Goal: Task Accomplishment & Management: Manage account settings

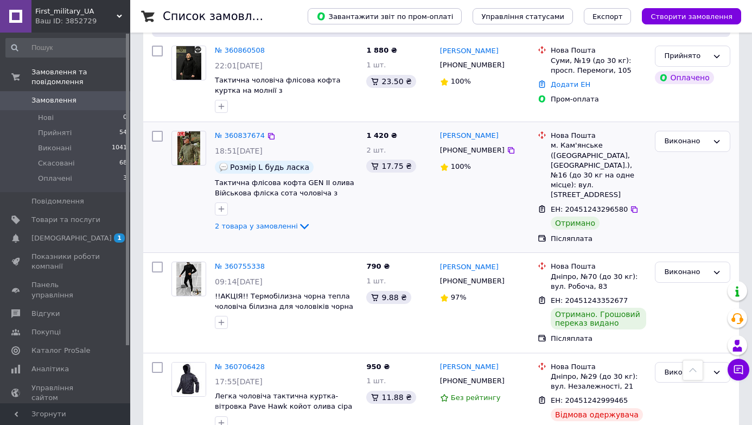
scroll to position [384, 0]
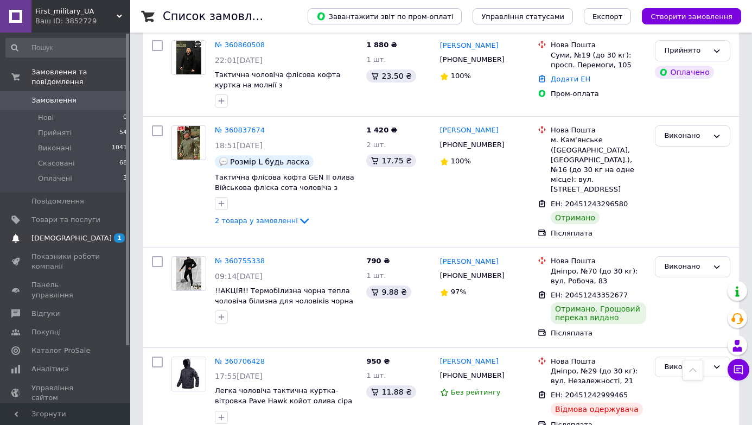
click at [68, 238] on span "[DEMOGRAPHIC_DATA]" at bounding box center [71, 238] width 80 height 10
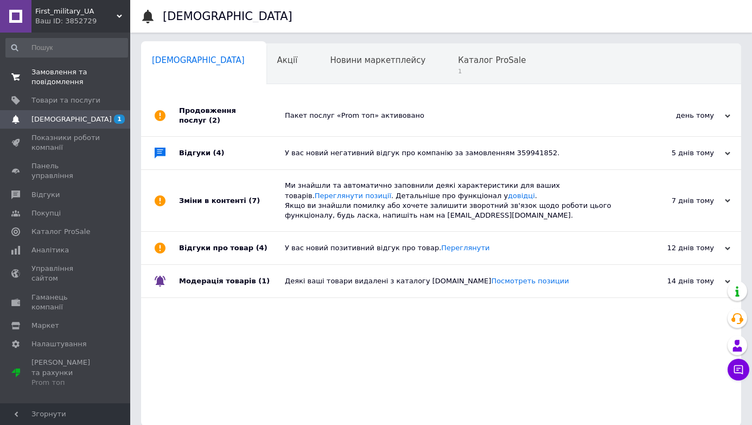
click at [64, 76] on span "Замовлення та повідомлення" at bounding box center [65, 77] width 69 height 20
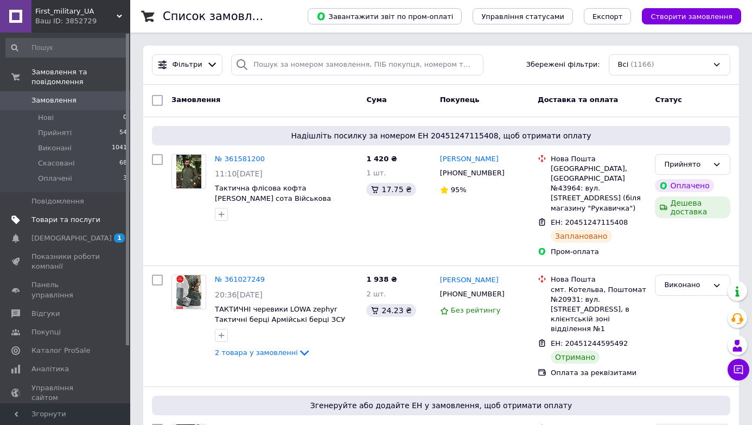
click at [82, 221] on span "Товари та послуги" at bounding box center [65, 220] width 69 height 10
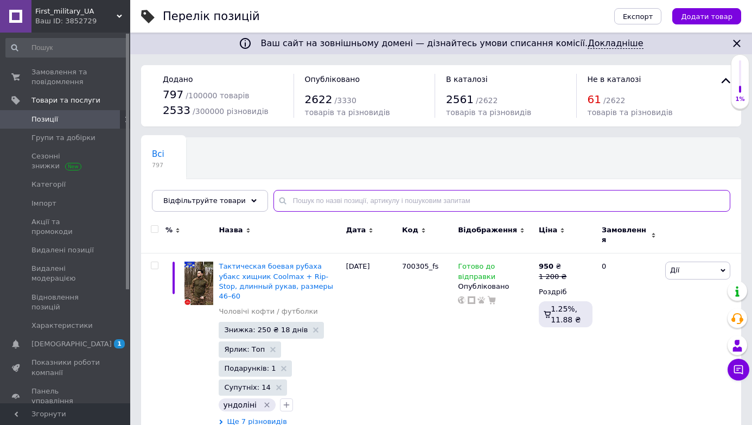
click at [319, 199] on input "text" at bounding box center [502, 201] width 457 height 22
paste input "88997"
type input "88997"
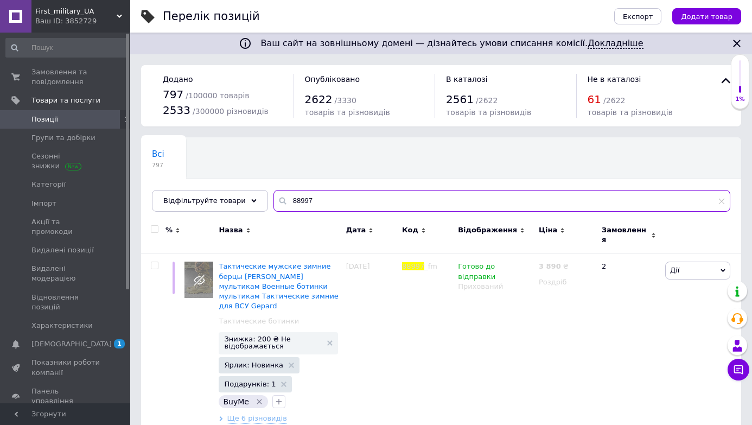
scroll to position [2, 0]
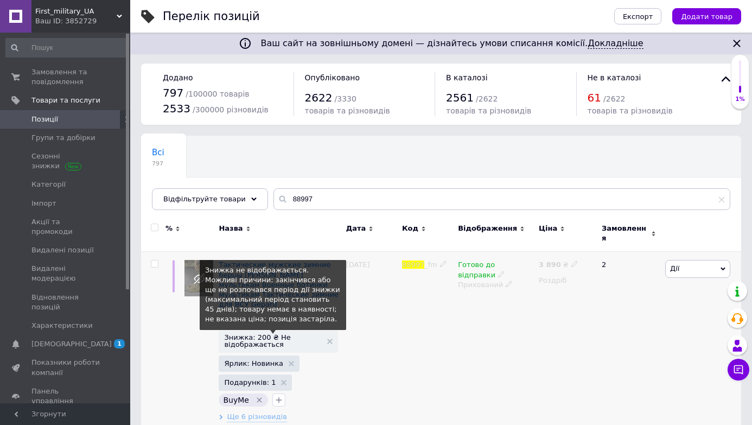
click at [283, 334] on span "Знижка: 200 ₴ Не відображається" at bounding box center [272, 341] width 97 height 14
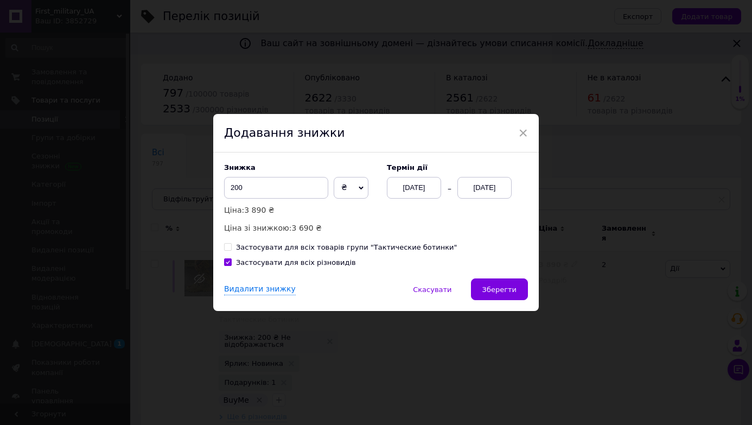
click at [495, 175] on div "Термін дії 12.09.2025 12.09.2025" at bounding box center [452, 180] width 152 height 35
click at [495, 194] on div "12.09.2025" at bounding box center [484, 188] width 54 height 22
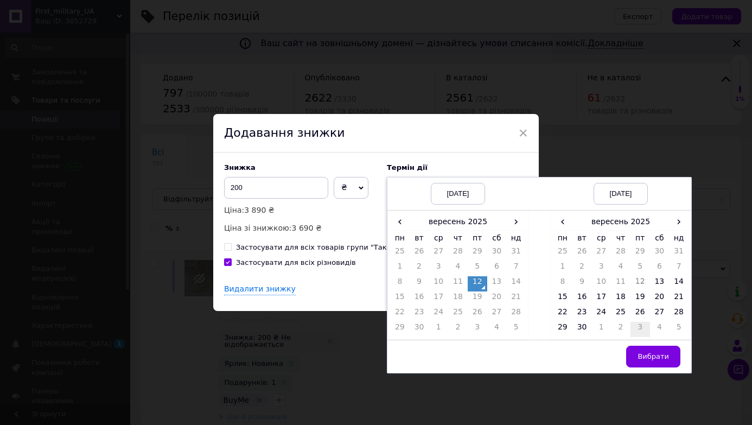
click at [645, 328] on td "3" at bounding box center [641, 329] width 20 height 15
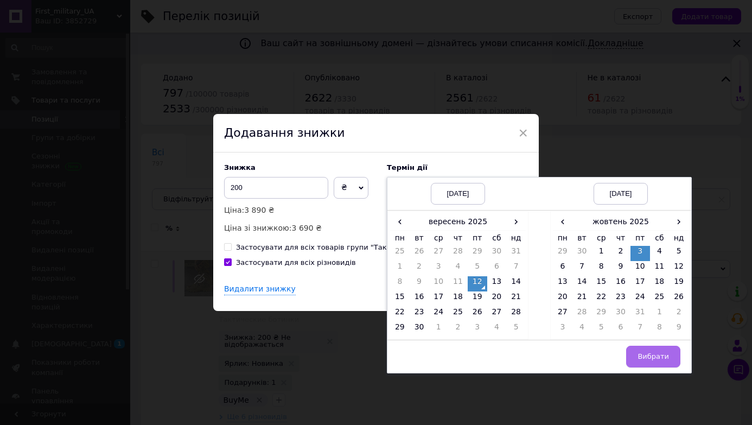
click at [647, 352] on span "Вибрати" at bounding box center [653, 356] width 31 height 8
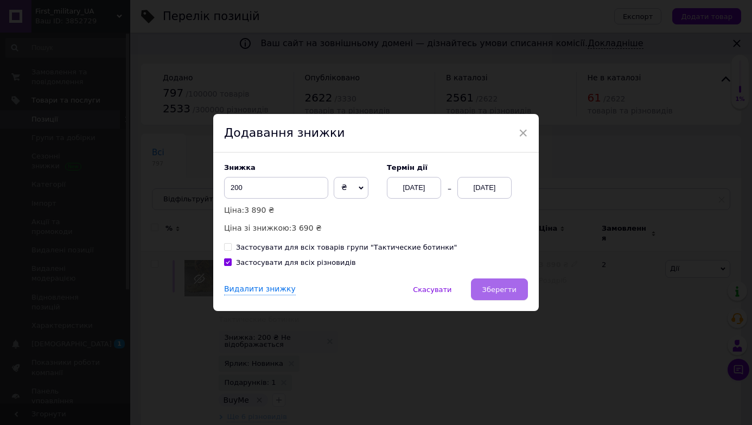
click at [523, 290] on button "Зберегти" at bounding box center [499, 289] width 57 height 22
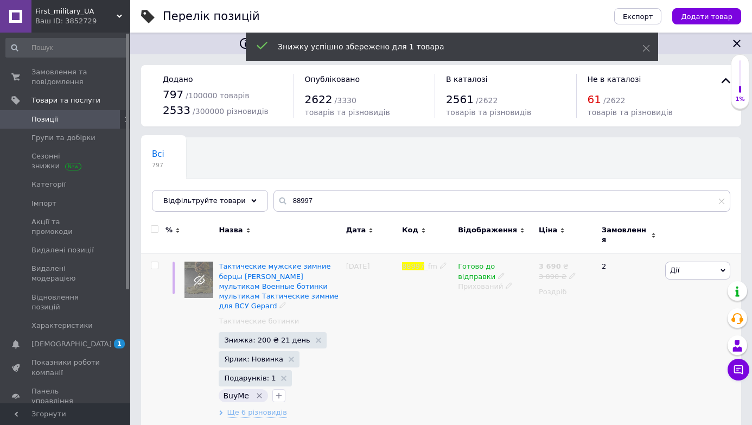
click at [508, 282] on icon at bounding box center [509, 285] width 7 height 7
click at [504, 300] on li "Опубліковано" at bounding box center [493, 307] width 79 height 15
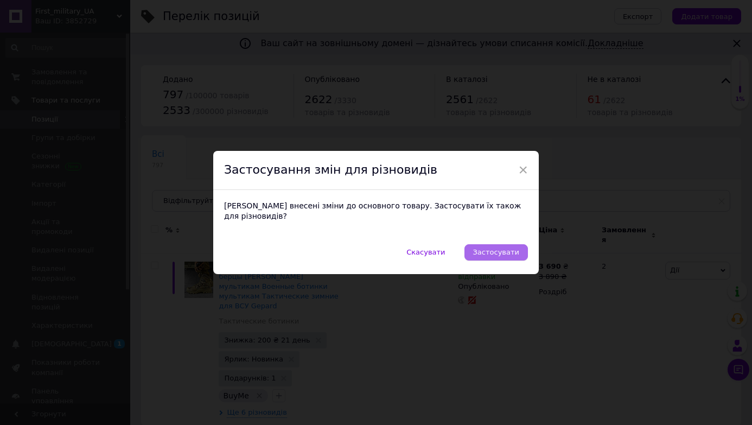
click at [495, 244] on button "Застосувати" at bounding box center [496, 252] width 63 height 16
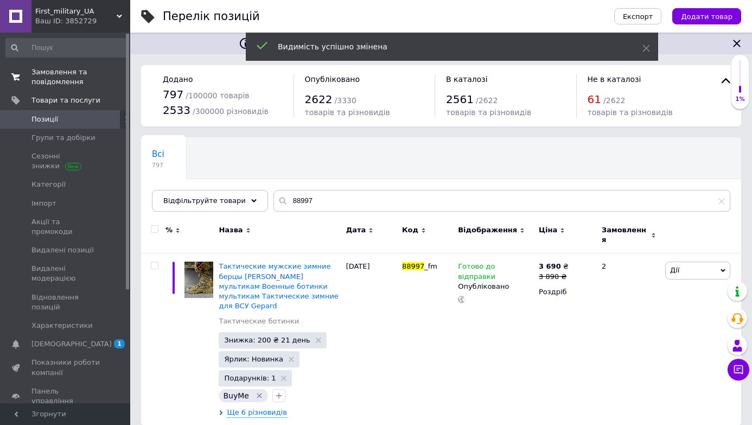
click at [62, 77] on span "Замовлення та повідомлення" at bounding box center [65, 77] width 69 height 20
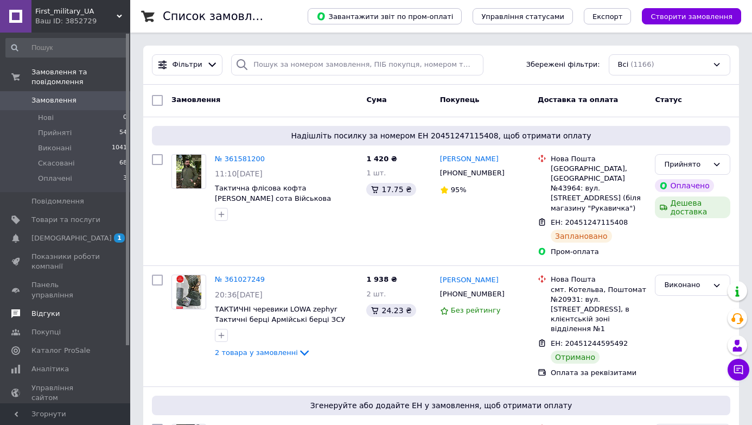
click at [49, 309] on span "Відгуки" at bounding box center [45, 314] width 28 height 10
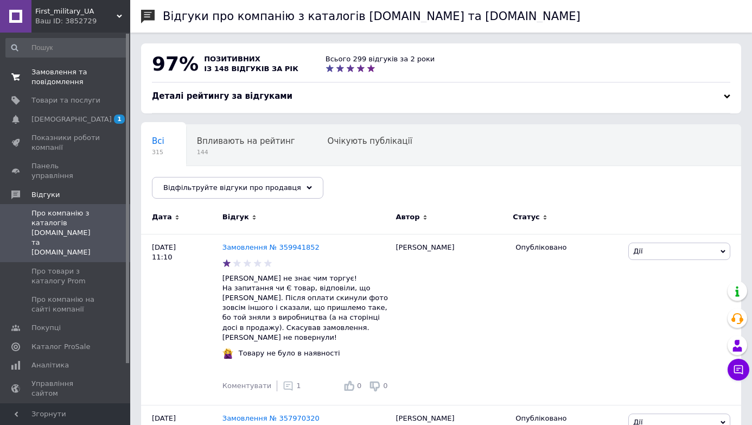
click at [63, 79] on span "Замовлення та повідомлення" at bounding box center [65, 77] width 69 height 20
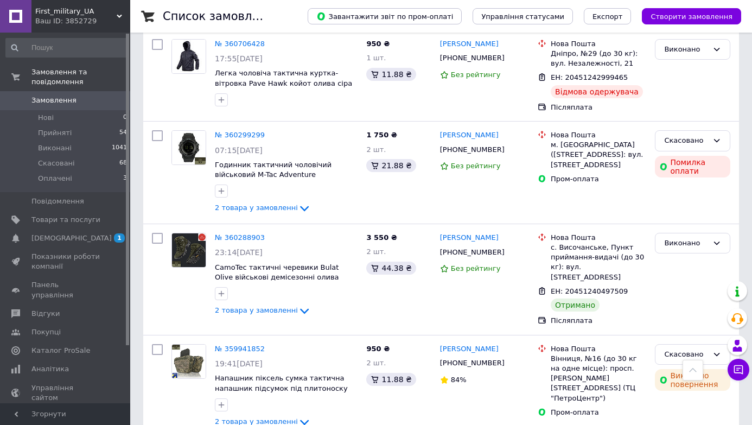
scroll to position [703, 0]
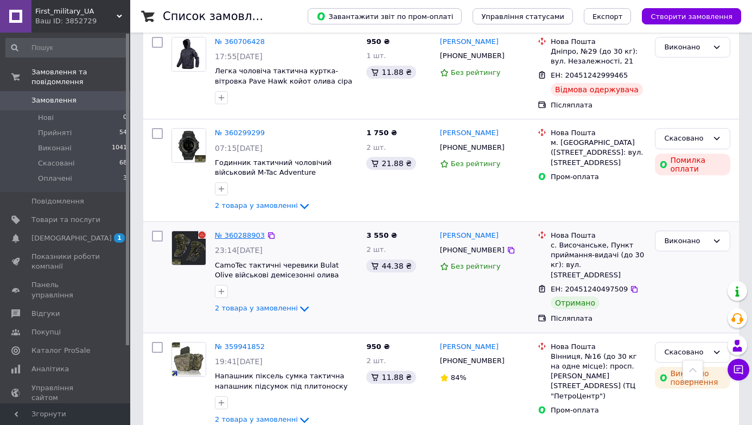
click at [233, 231] on link "№ 360288903" at bounding box center [240, 235] width 50 height 8
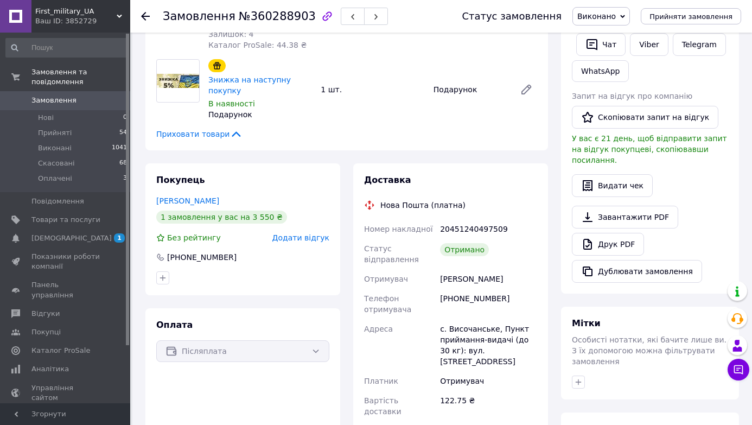
scroll to position [199, 0]
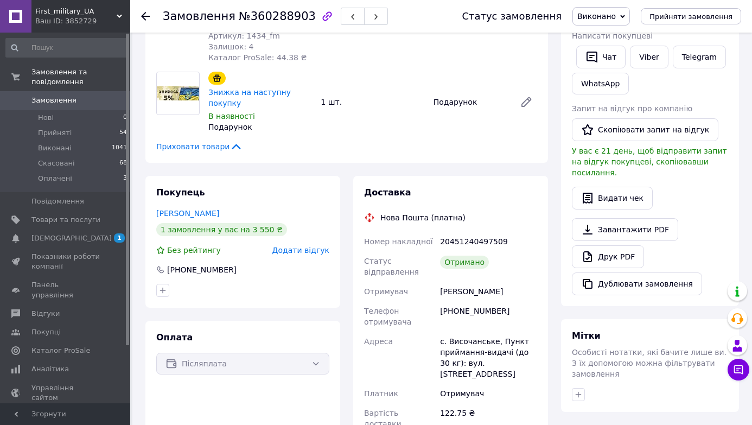
click at [616, 130] on button "Скопіювати запит на відгук" at bounding box center [645, 129] width 147 height 23
click at [193, 209] on link "Лабубець Тайсон" at bounding box center [187, 213] width 63 height 9
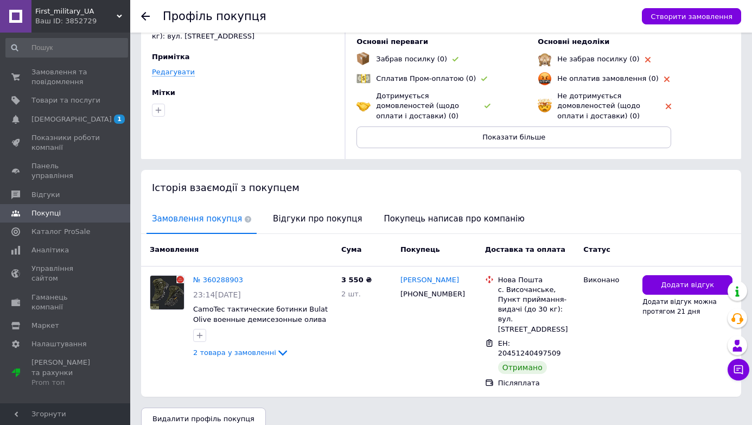
scroll to position [82, 0]
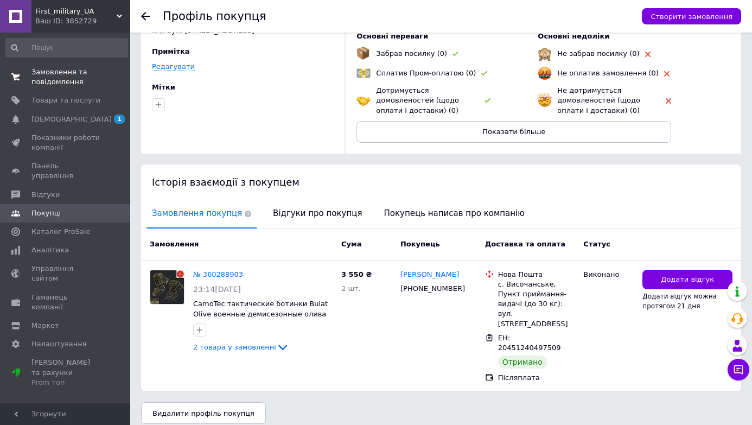
click at [68, 71] on span "Замовлення та повідомлення" at bounding box center [65, 77] width 69 height 20
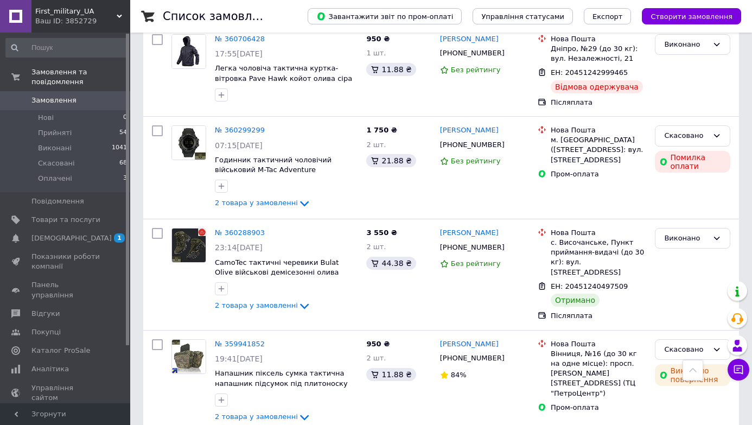
scroll to position [719, 0]
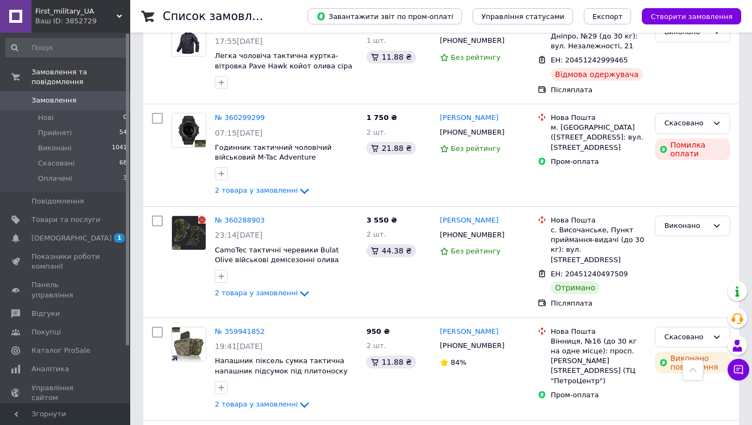
click at [46, 100] on span "Замовлення" at bounding box center [53, 101] width 45 height 10
